Goal: Obtain resource: Obtain resource

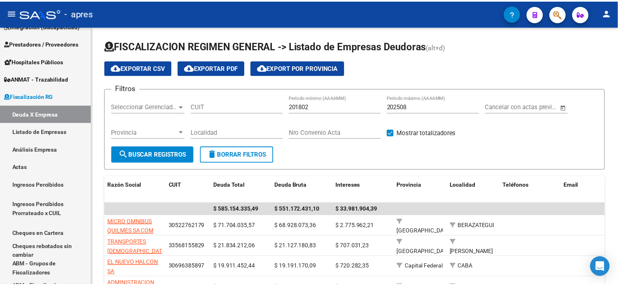
scroll to position [157, 0]
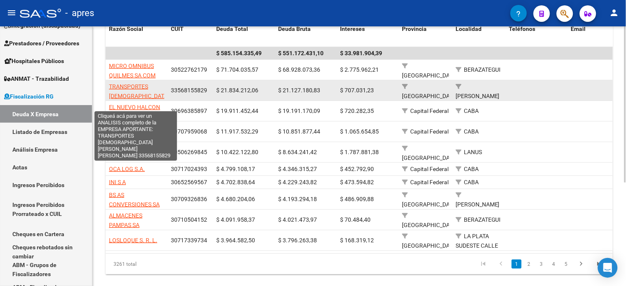
click at [135, 84] on span "TRANSPORTES [DEMOGRAPHIC_DATA][PERSON_NAME][PERSON_NAME]" at bounding box center [139, 100] width 60 height 35
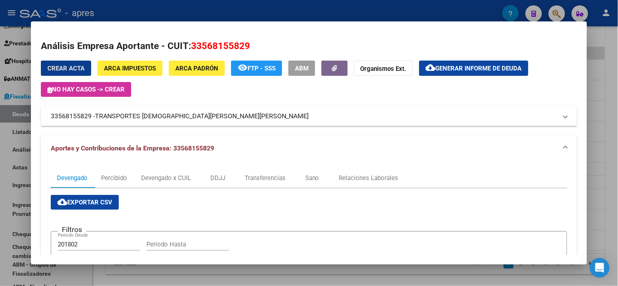
click at [473, 61] on button "cloud_download Generar informe de deuda" at bounding box center [473, 68] width 109 height 15
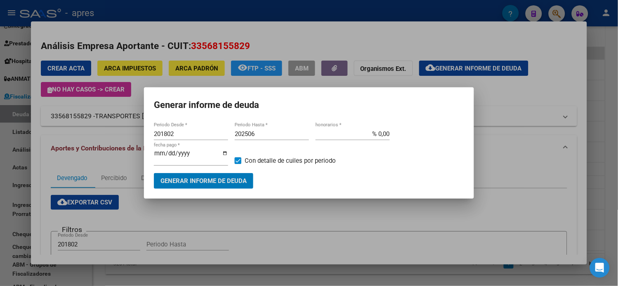
click at [197, 138] on input "201802" at bounding box center [191, 133] width 74 height 7
type input "202506"
type input "202508"
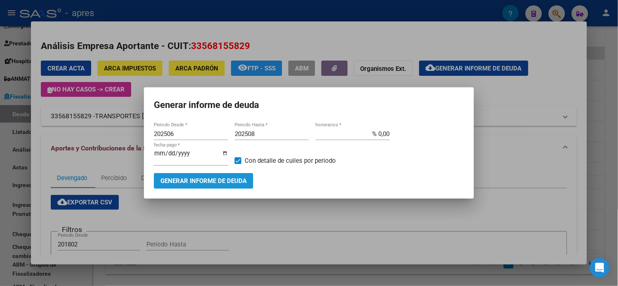
click at [219, 183] on button "Generar informe de deuda" at bounding box center [203, 180] width 99 height 15
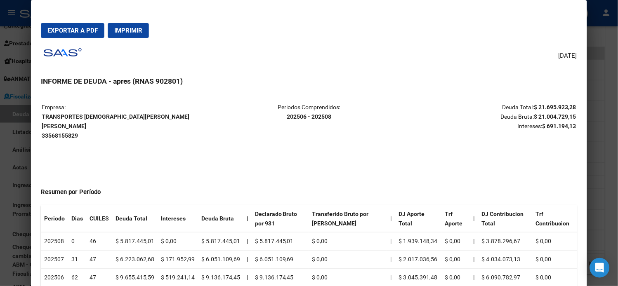
click at [53, 33] on span "Exportar a PDF" at bounding box center [72, 30] width 50 height 7
